Goal: Use online tool/utility: Utilize a website feature to perform a specific function

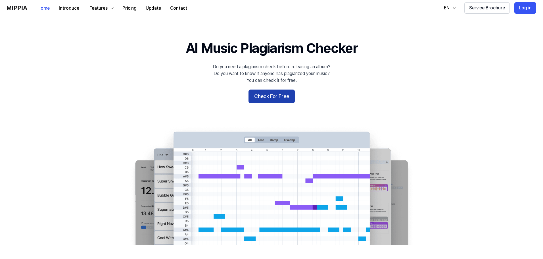
click at [270, 96] on button "Check For Free" at bounding box center [271, 96] width 46 height 14
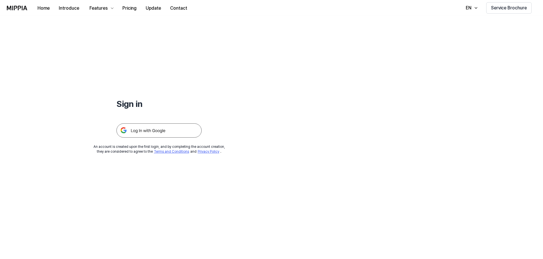
click at [155, 130] on img at bounding box center [158, 130] width 85 height 14
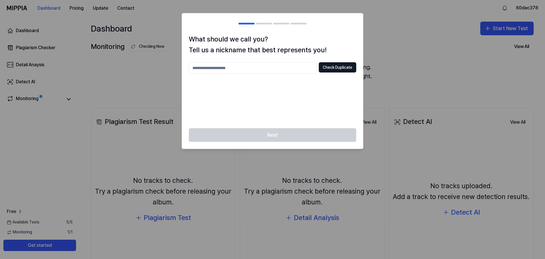
click at [281, 71] on input "text" at bounding box center [253, 67] width 128 height 11
drag, startPoint x: 275, startPoint y: 106, endPoint x: 270, endPoint y: 105, distance: 5.3
click at [275, 106] on div "** Check Duplicate" at bounding box center [273, 91] width 168 height 59
click at [249, 71] on input "**" at bounding box center [253, 67] width 128 height 11
drag, startPoint x: 235, startPoint y: 70, endPoint x: 198, endPoint y: 72, distance: 36.7
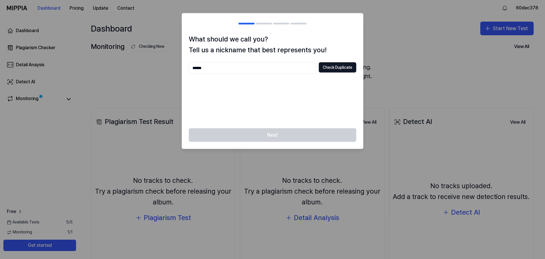
click at [198, 72] on input "******" at bounding box center [253, 67] width 128 height 11
type input "*"
type input "**"
click at [206, 72] on input "**" at bounding box center [253, 67] width 128 height 11
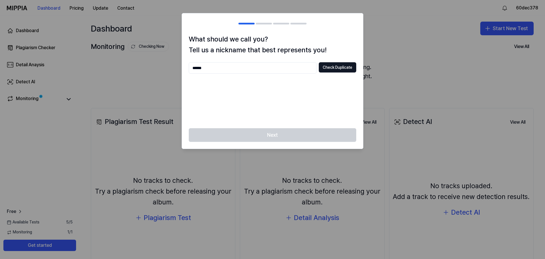
type input "******"
drag, startPoint x: 251, startPoint y: 104, endPoint x: 312, endPoint y: 79, distance: 65.9
click at [253, 104] on div "****** Check Duplicate" at bounding box center [273, 91] width 168 height 59
click at [337, 65] on button "Check Duplicate" at bounding box center [337, 67] width 37 height 10
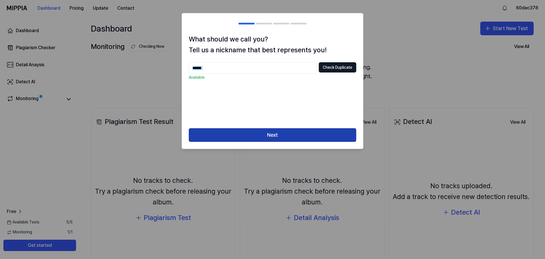
click at [266, 136] on button "Next" at bounding box center [273, 135] width 168 height 14
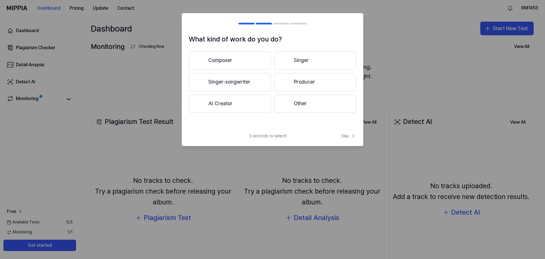
drag, startPoint x: 250, startPoint y: 139, endPoint x: 262, endPoint y: 136, distance: 12.5
click at [251, 139] on div "3 seconds to select! Skip" at bounding box center [272, 139] width 181 height 12
click at [348, 135] on span "Skip" at bounding box center [348, 136] width 15 height 6
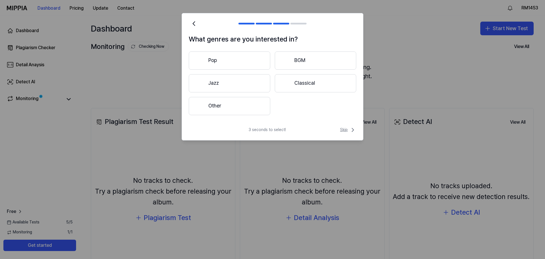
click at [348, 131] on span "Skip" at bounding box center [348, 129] width 16 height 7
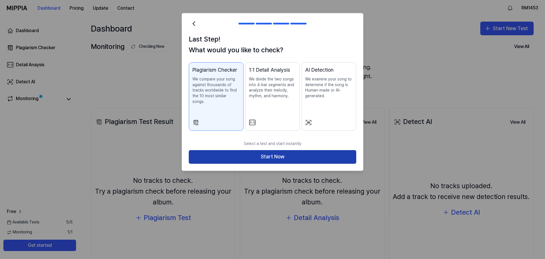
click at [309, 154] on button "Start Now" at bounding box center [273, 157] width 168 height 14
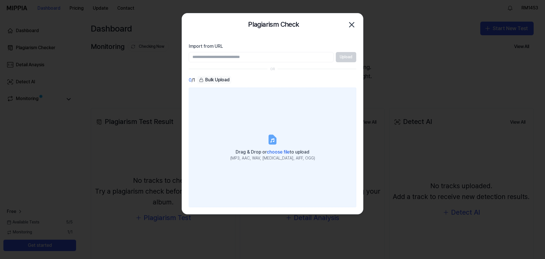
click at [293, 136] on label "Drag & Drop or choose file to upload (MP3, AAC, WAV, FLAC, AIFF, OGG)" at bounding box center [273, 146] width 168 height 119
click at [0, 0] on input "Drag & Drop or choose file to upload (MP3, AAC, WAV, FLAC, AIFF, OGG)" at bounding box center [0, 0] width 0 height 0
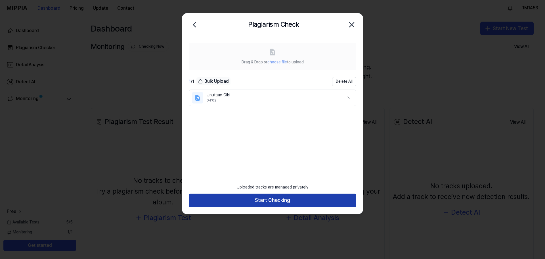
click at [279, 201] on button "Start Checking" at bounding box center [273, 200] width 168 height 14
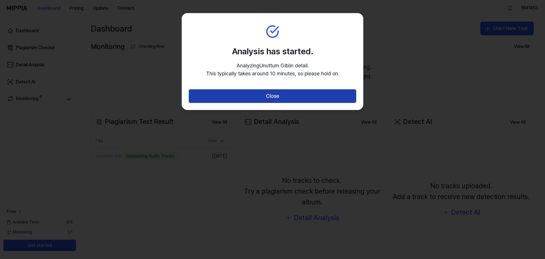
click at [292, 96] on button "Close" at bounding box center [273, 96] width 168 height 14
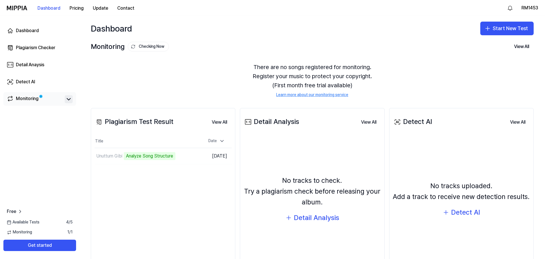
click at [69, 101] on icon at bounding box center [68, 99] width 7 height 7
click at [18, 98] on div "Monitoring" at bounding box center [27, 99] width 23 height 8
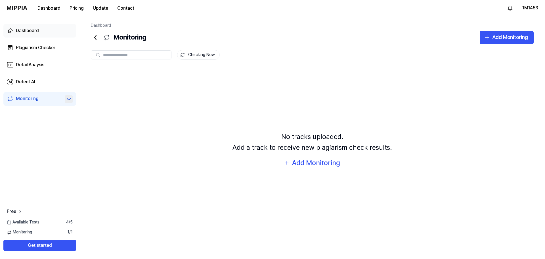
click at [49, 30] on link "Dashboard" at bounding box center [39, 31] width 73 height 14
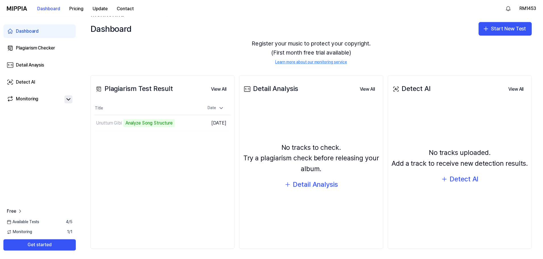
scroll to position [35, 0]
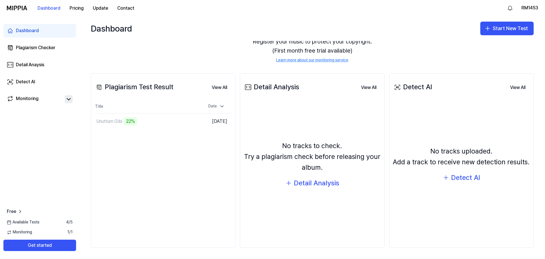
click at [211, 199] on div "Plagiarism Test Result View All Plagiarism Test Result Title Date Unuttum Gibi …" at bounding box center [163, 160] width 145 height 174
click at [190, 122] on button "Go to Results" at bounding box center [182, 121] width 30 height 9
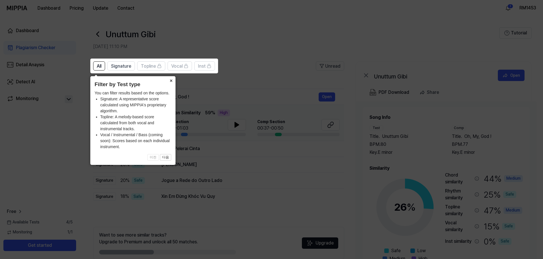
click at [170, 79] on button "×" at bounding box center [170, 80] width 9 height 8
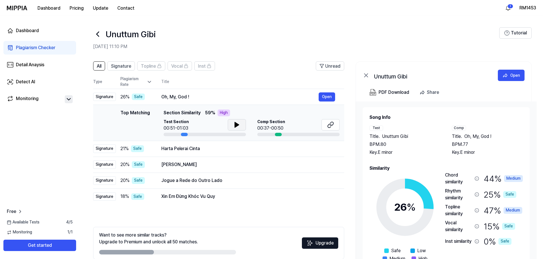
click at [238, 120] on button at bounding box center [237, 124] width 18 height 11
click at [233, 126] on icon at bounding box center [236, 124] width 7 height 7
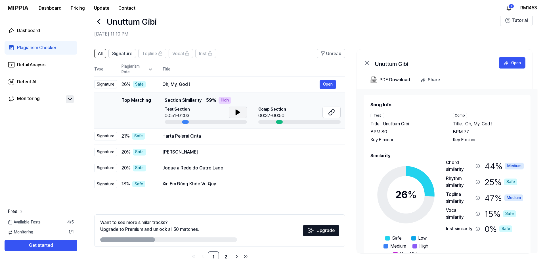
scroll to position [0, 0]
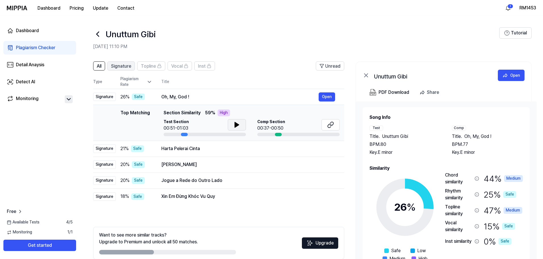
click at [132, 64] on button "Signature" at bounding box center [121, 65] width 28 height 9
click at [98, 66] on span "All" at bounding box center [99, 66] width 5 height 7
drag, startPoint x: 198, startPoint y: 95, endPoint x: 88, endPoint y: 95, distance: 110.2
click at [88, 95] on div "All Signature Topline Vocal Inst Unread All Signature Topline Vocal Inst Type P…" at bounding box center [311, 171] width 463 height 231
click at [108, 96] on div "Signature" at bounding box center [104, 97] width 23 height 9
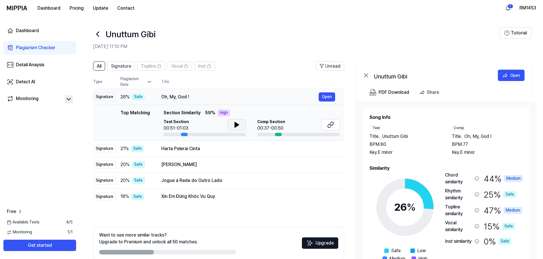
click at [108, 96] on div "Signature" at bounding box center [104, 97] width 23 height 9
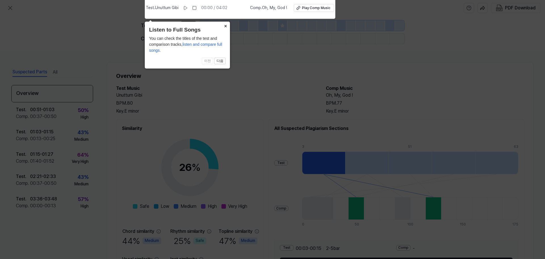
click at [226, 26] on button "×" at bounding box center [225, 26] width 9 height 8
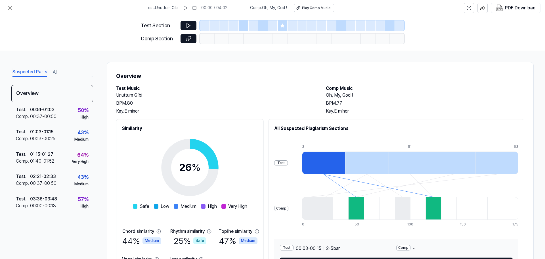
click at [248, 73] on h1 "Overview" at bounding box center [320, 75] width 408 height 9
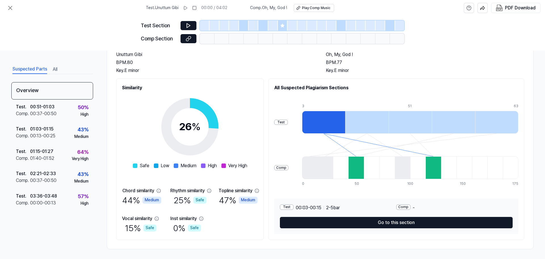
scroll to position [42, 0]
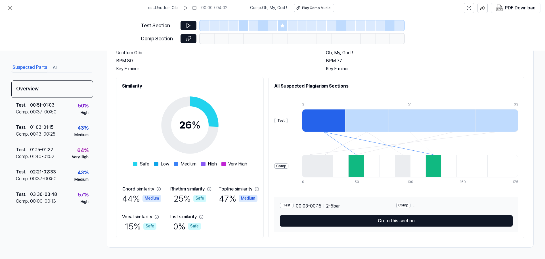
click at [377, 107] on div "3 15 27 39 51 63 0 13 25 37 50 62 75 87 100 112 125 137 150 162 175" at bounding box center [410, 143] width 216 height 82
click at [389, 126] on div at bounding box center [366, 120] width 43 height 23
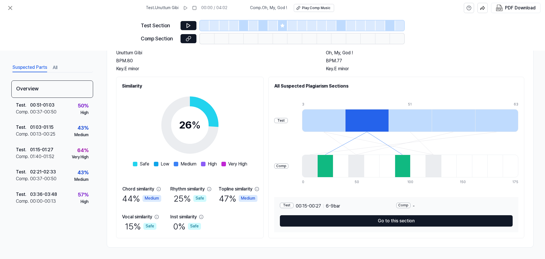
click at [429, 125] on div at bounding box center [410, 120] width 43 height 23
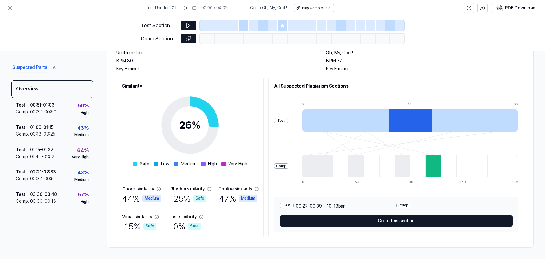
click at [454, 123] on div at bounding box center [453, 120] width 43 height 23
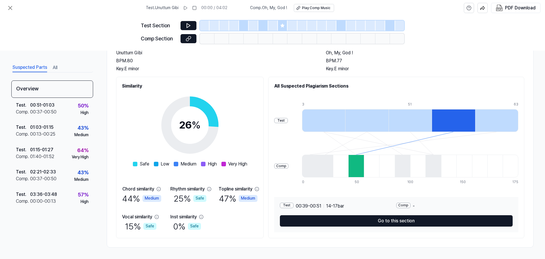
click at [499, 123] on div at bounding box center [496, 120] width 43 height 23
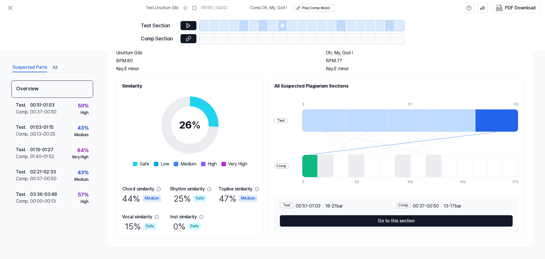
click at [345, 120] on div at bounding box center [323, 120] width 43 height 23
